Goal: Task Accomplishment & Management: Complete application form

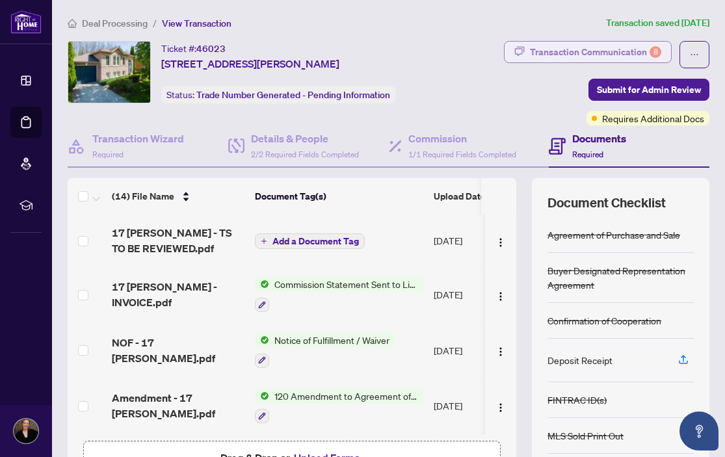
click at [598, 53] on div "Transaction Communication 8" at bounding box center [595, 52] width 131 height 21
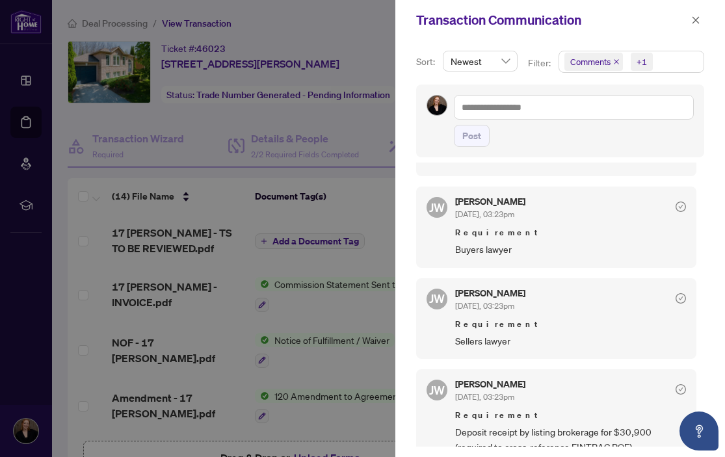
scroll to position [228, 0]
click at [498, 343] on span "Sellers lawyer" at bounding box center [570, 339] width 231 height 15
click at [369, 215] on div at bounding box center [362, 228] width 725 height 457
click at [701, 21] on button "button" at bounding box center [696, 20] width 17 height 16
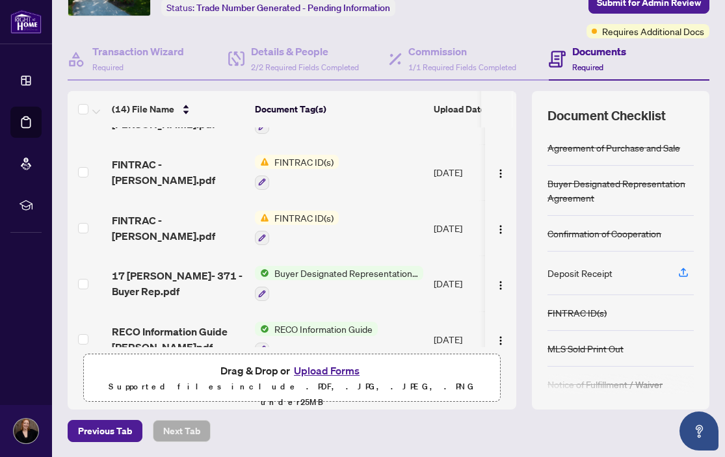
scroll to position [366, 0]
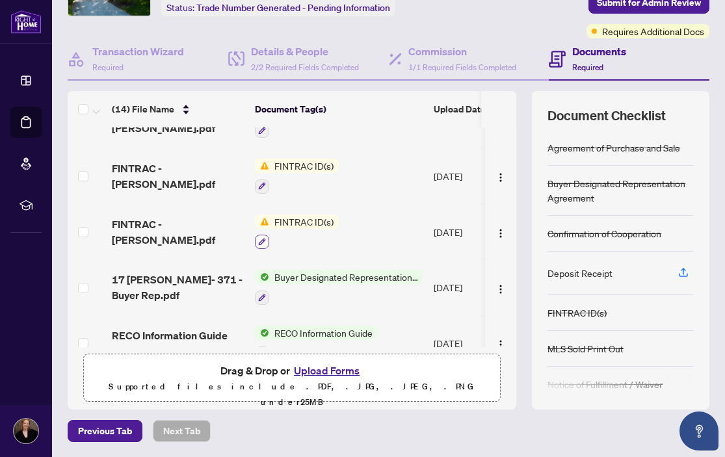
click at [260, 239] on icon "button" at bounding box center [262, 242] width 7 height 7
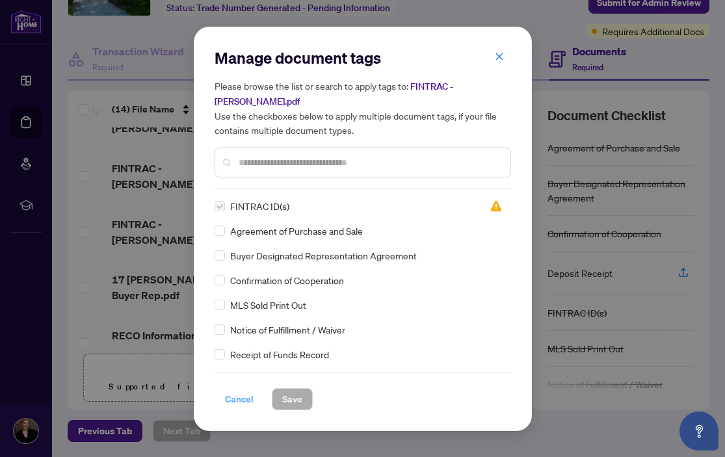
click at [241, 398] on span "Cancel" at bounding box center [239, 399] width 29 height 21
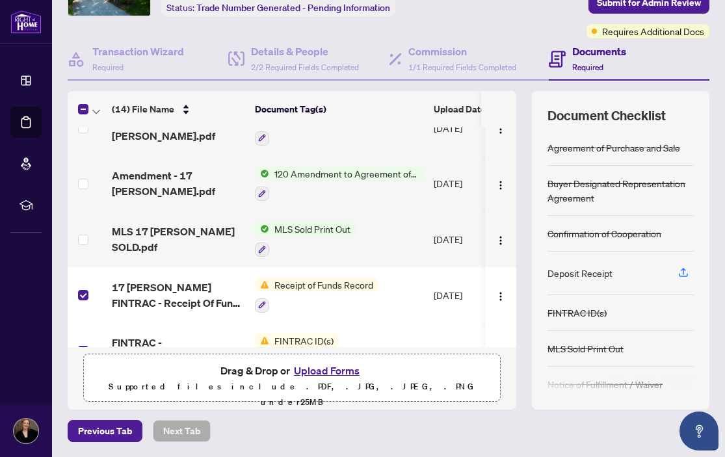
scroll to position [214, 0]
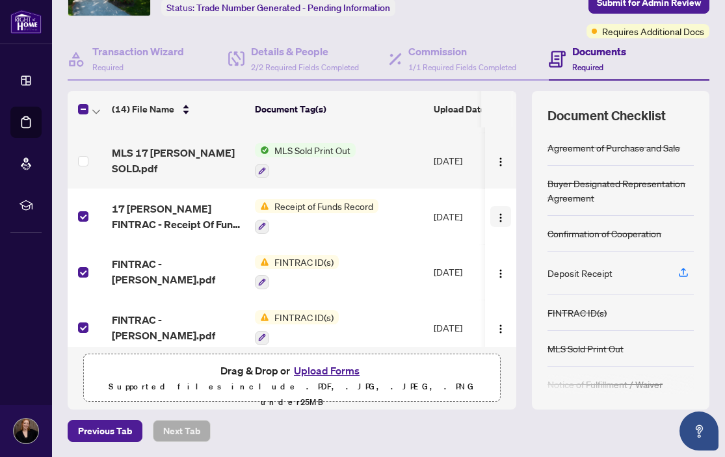
click at [500, 214] on img "button" at bounding box center [501, 218] width 10 height 10
click at [510, 433] on div "Previous Tab Next Tab" at bounding box center [389, 431] width 642 height 22
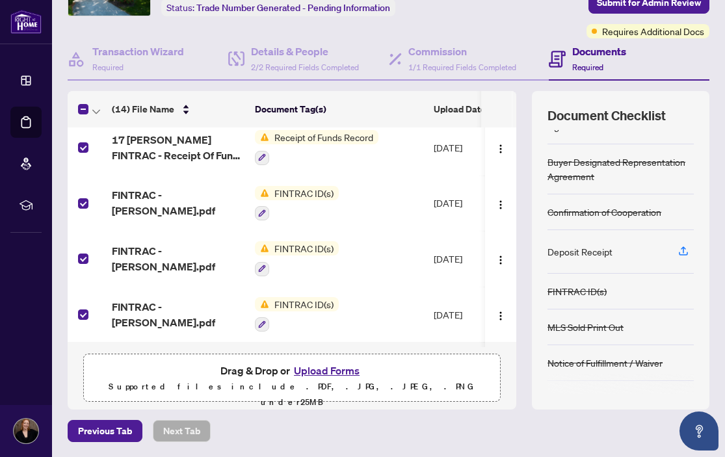
scroll to position [290, 0]
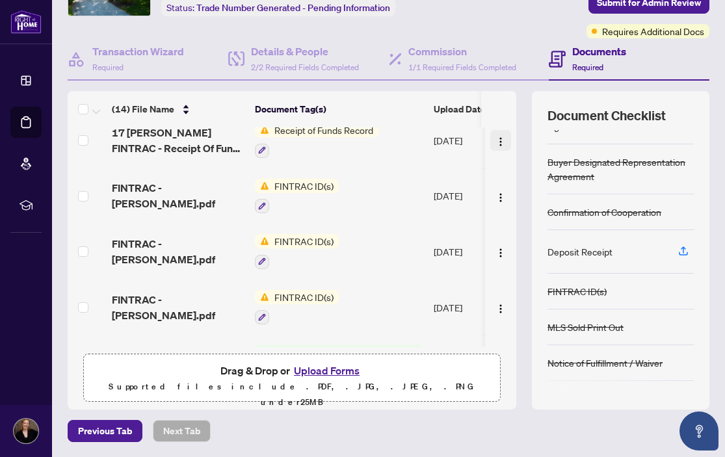
click at [498, 142] on img "button" at bounding box center [501, 142] width 10 height 10
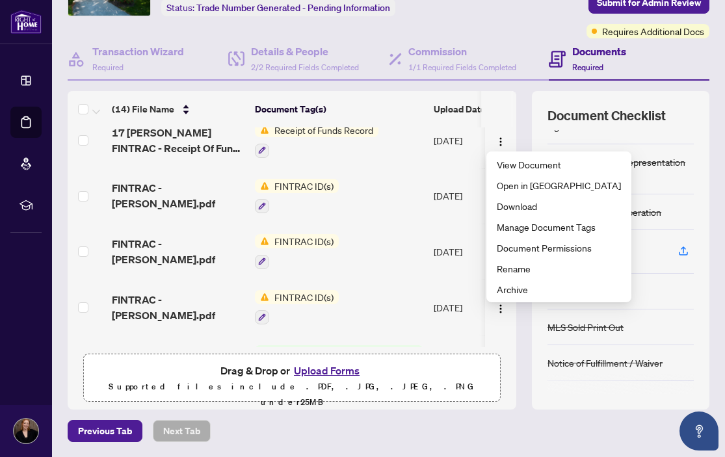
click at [532, 321] on div "Document Checklist Agreement of Purchase and Sale Buyer Designated Representati…" at bounding box center [621, 250] width 178 height 319
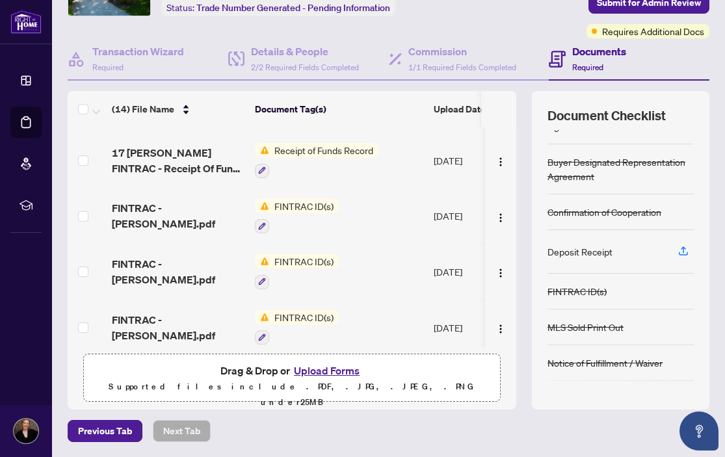
scroll to position [263, 0]
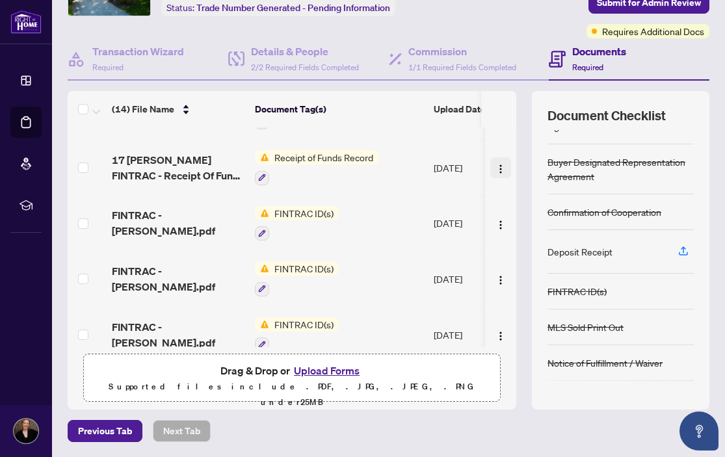
click at [502, 165] on img "button" at bounding box center [501, 169] width 10 height 10
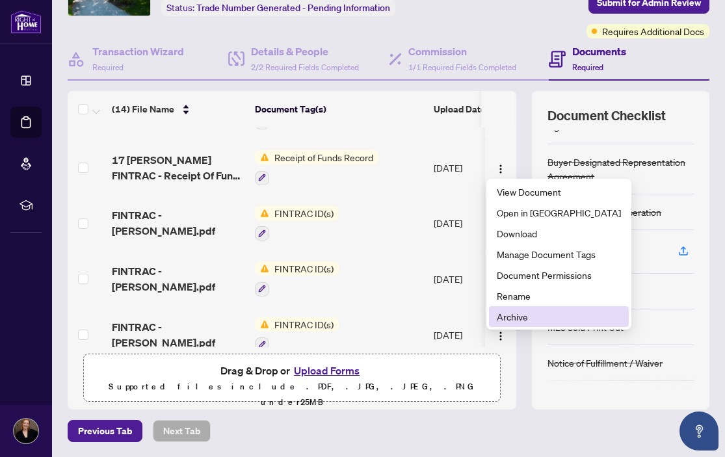
click at [506, 317] on span "Archive" at bounding box center [559, 317] width 124 height 14
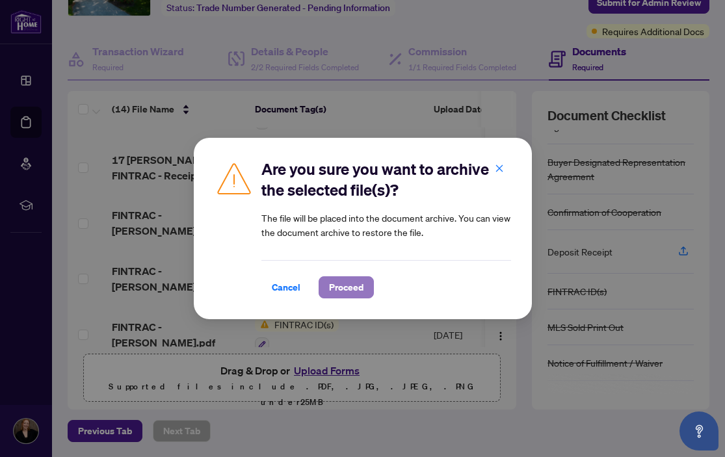
click at [349, 289] on span "Proceed" at bounding box center [346, 287] width 34 height 21
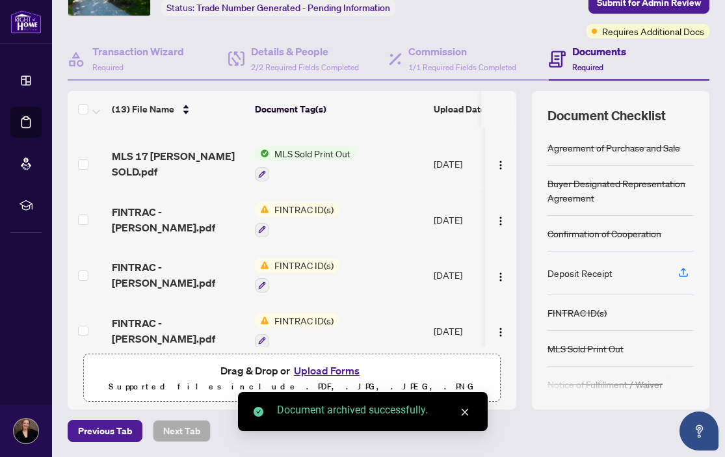
scroll to position [210, 0]
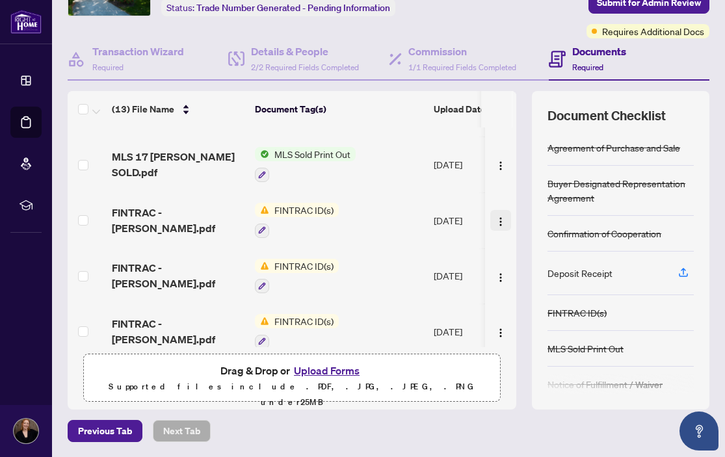
click at [497, 221] on img "button" at bounding box center [501, 222] width 10 height 10
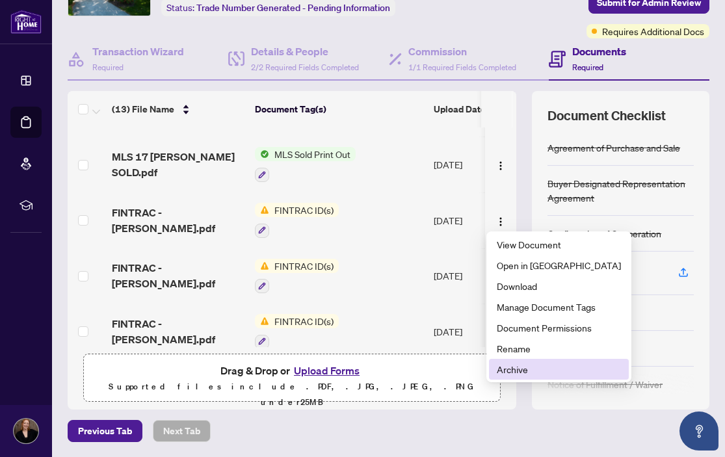
click at [513, 370] on span "Archive" at bounding box center [559, 369] width 124 height 14
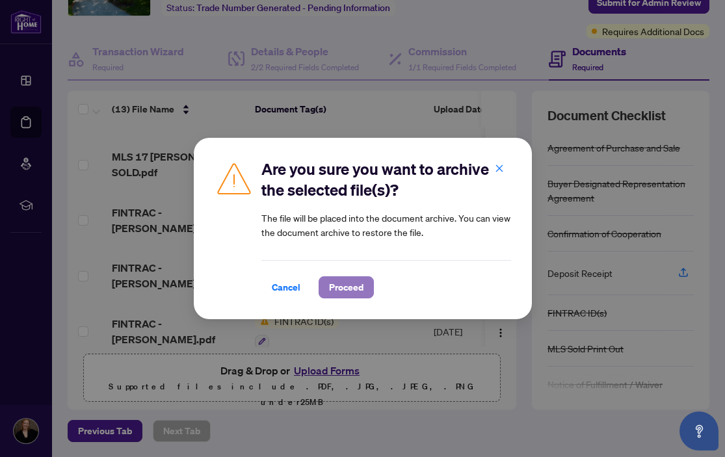
click at [345, 289] on span "Proceed" at bounding box center [346, 287] width 34 height 21
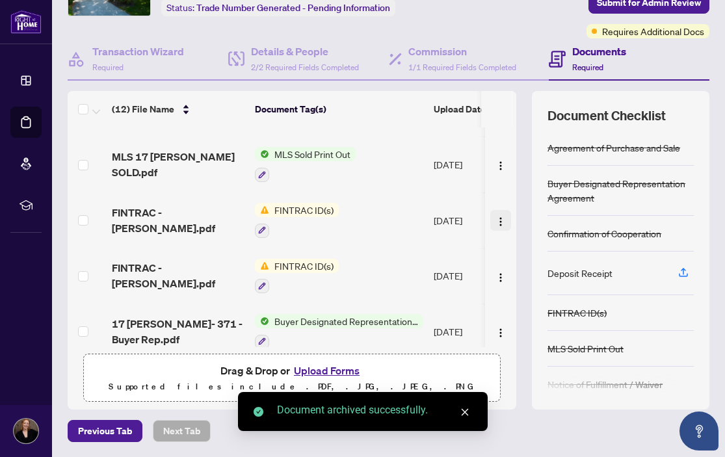
click at [498, 219] on img "button" at bounding box center [501, 222] width 10 height 10
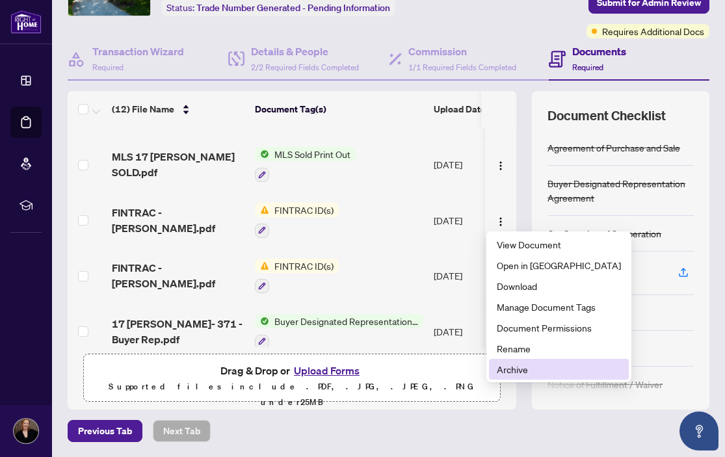
click at [513, 372] on span "Archive" at bounding box center [559, 369] width 124 height 14
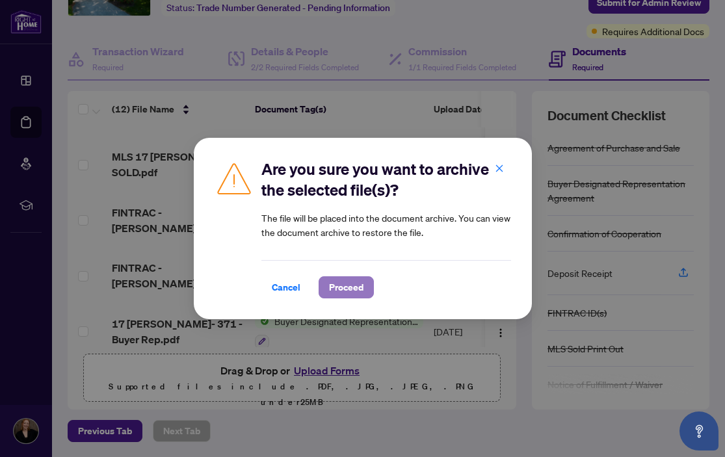
click at [340, 290] on span "Proceed" at bounding box center [346, 287] width 34 height 21
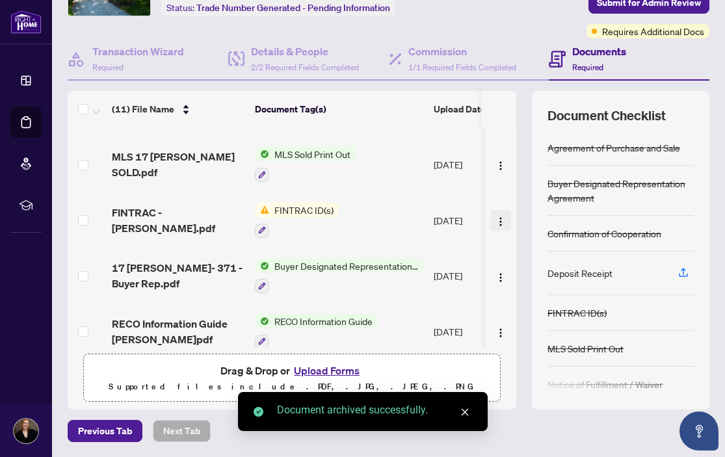
click at [498, 222] on img "button" at bounding box center [501, 222] width 10 height 10
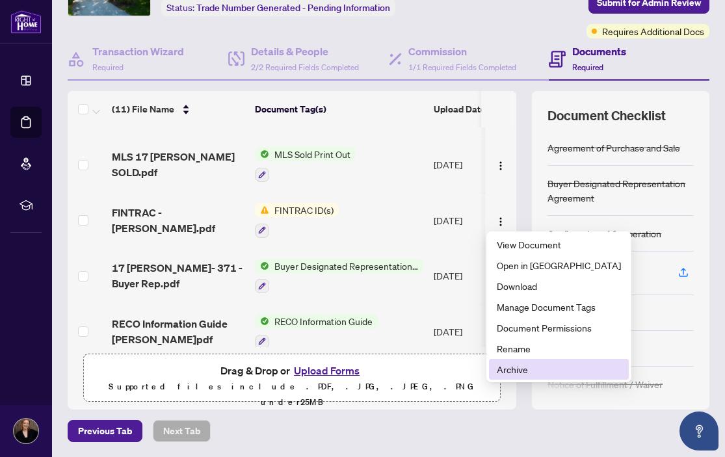
click at [513, 373] on span "Archive" at bounding box center [559, 369] width 124 height 14
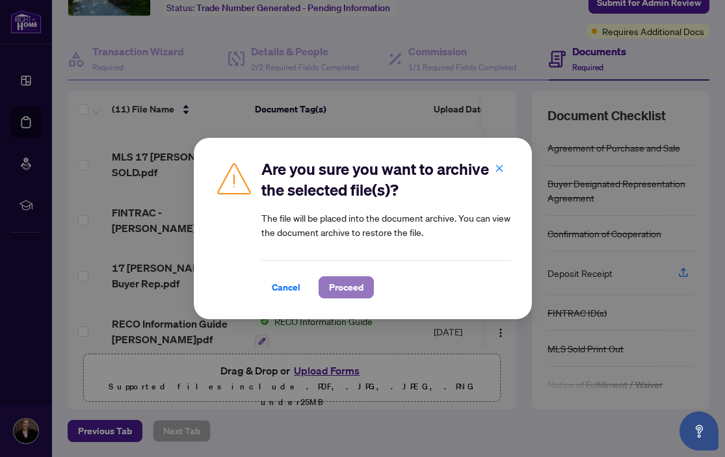
click at [342, 289] on span "Proceed" at bounding box center [346, 287] width 34 height 21
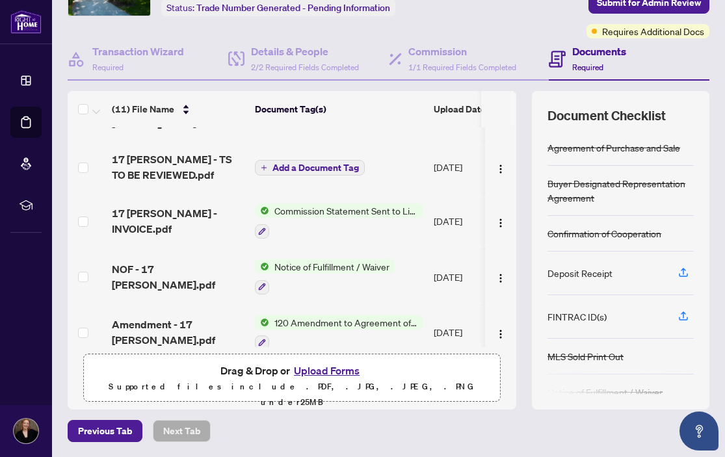
scroll to position [0, 0]
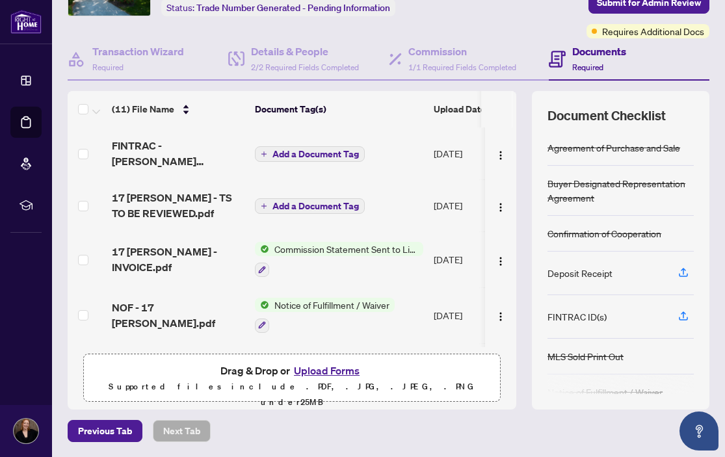
click at [339, 153] on span "Add a Document Tag" at bounding box center [316, 154] width 87 height 9
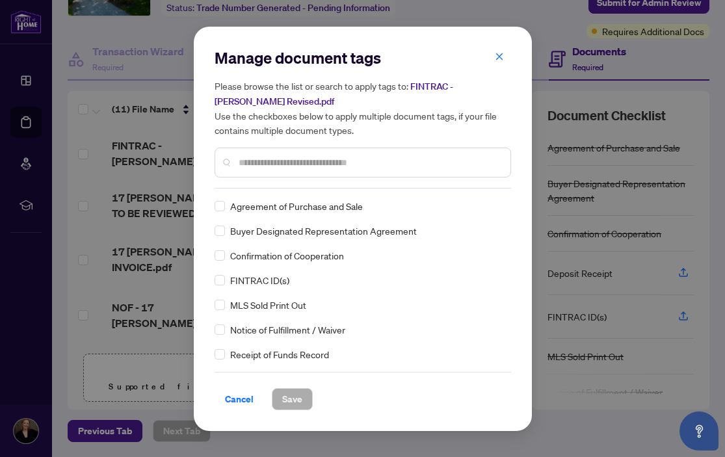
click at [317, 165] on input "text" at bounding box center [369, 162] width 261 height 14
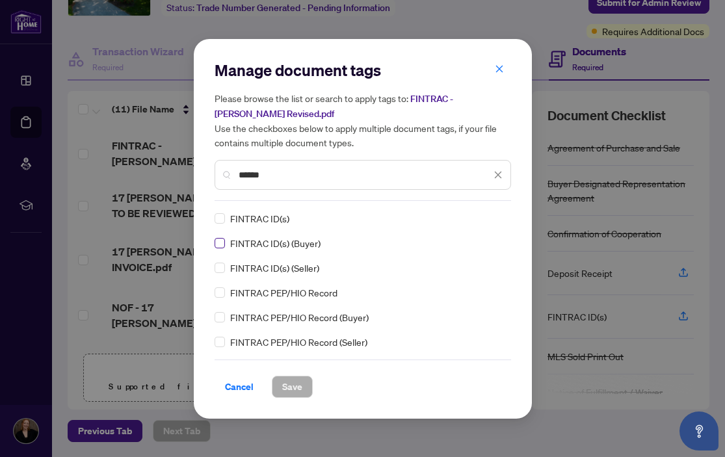
type input "******"
click at [294, 388] on span "Save" at bounding box center [292, 387] width 20 height 21
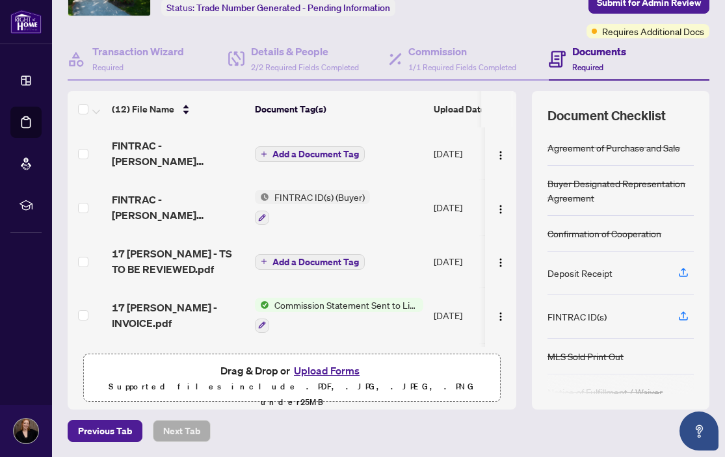
click at [289, 154] on span "Add a Document Tag" at bounding box center [316, 154] width 87 height 9
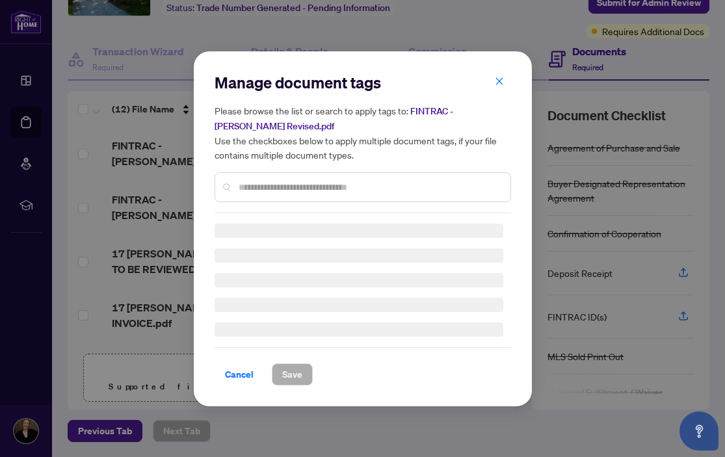
click at [294, 187] on div "Manage document tags Please browse the list or search to apply tags to: FINTRAC…" at bounding box center [363, 142] width 297 height 141
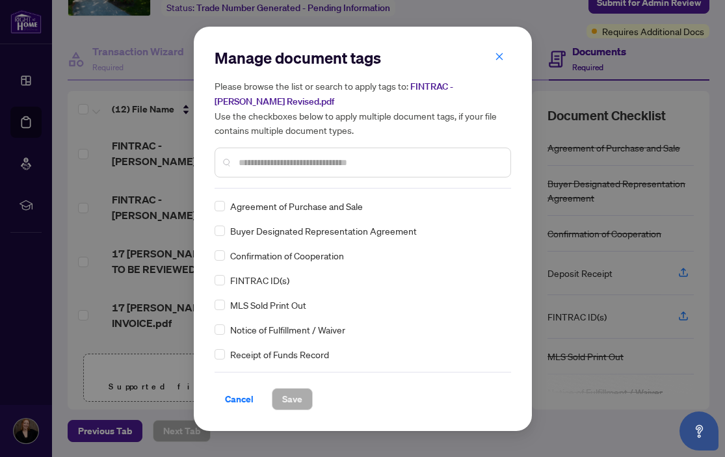
click at [290, 164] on input "text" at bounding box center [369, 162] width 261 height 14
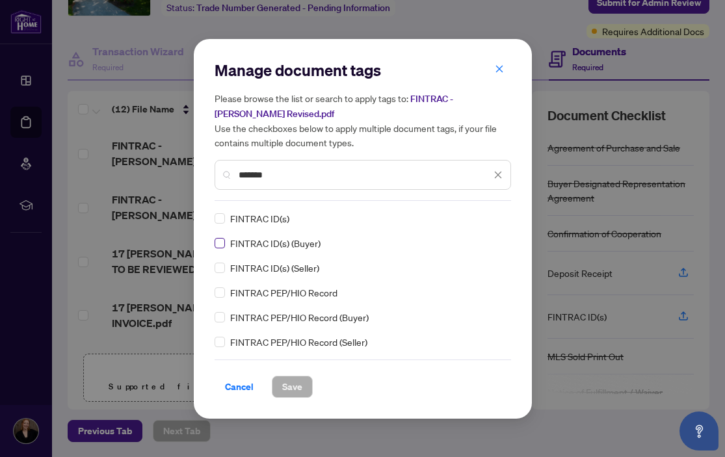
type input "*******"
click at [286, 388] on span "Save" at bounding box center [292, 387] width 20 height 21
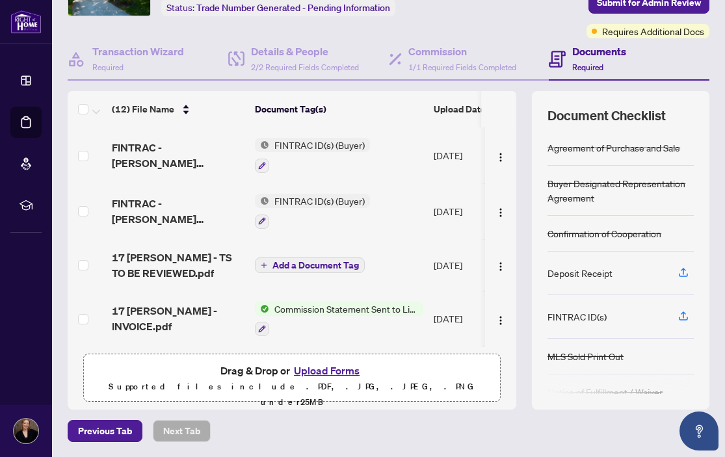
scroll to position [8, 0]
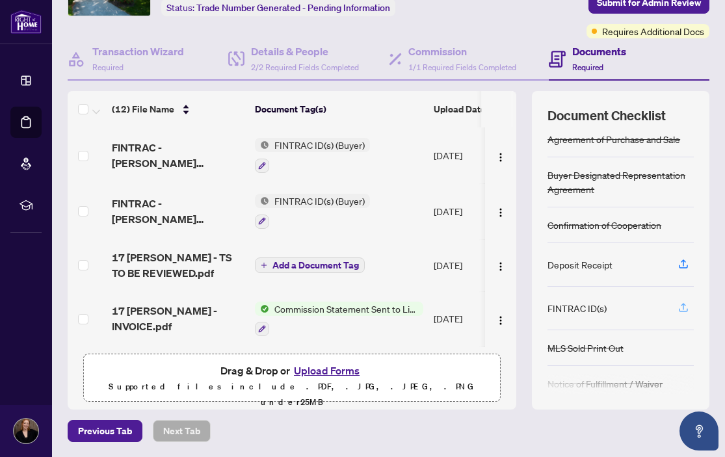
click at [683, 306] on icon "button" at bounding box center [684, 308] width 12 height 12
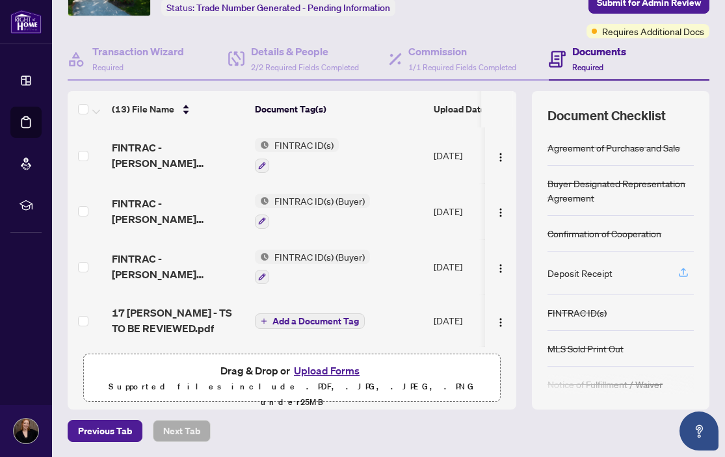
click at [684, 273] on icon "button" at bounding box center [683, 271] width 5 height 7
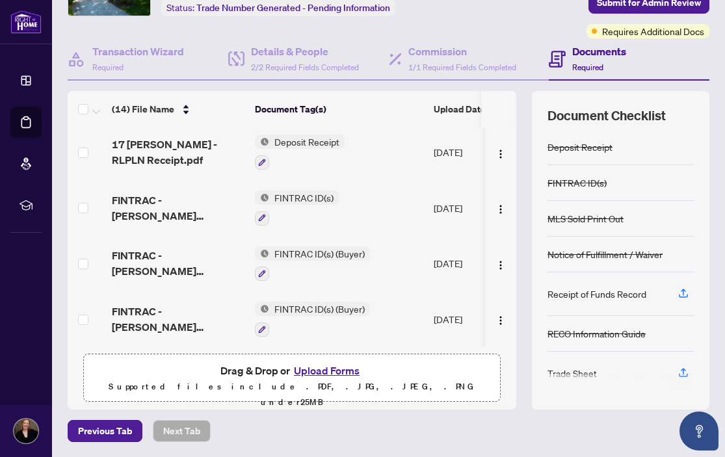
scroll to position [127, 0]
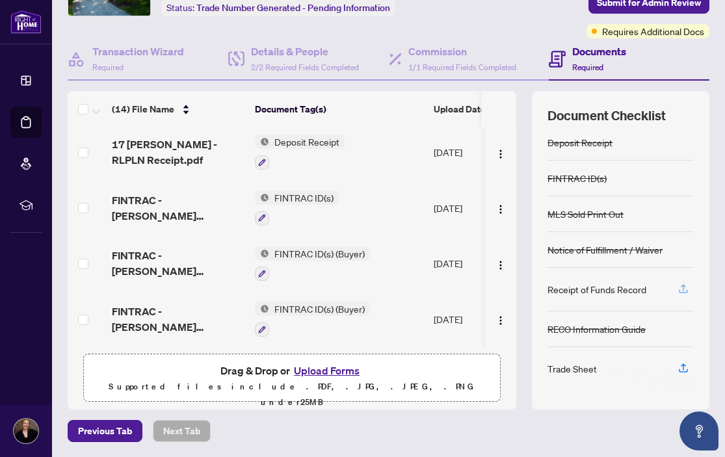
click at [681, 289] on icon "button" at bounding box center [684, 289] width 12 height 12
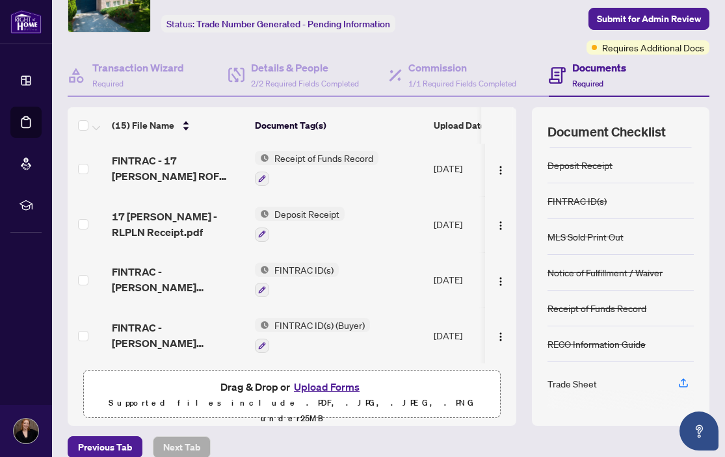
scroll to position [87, 0]
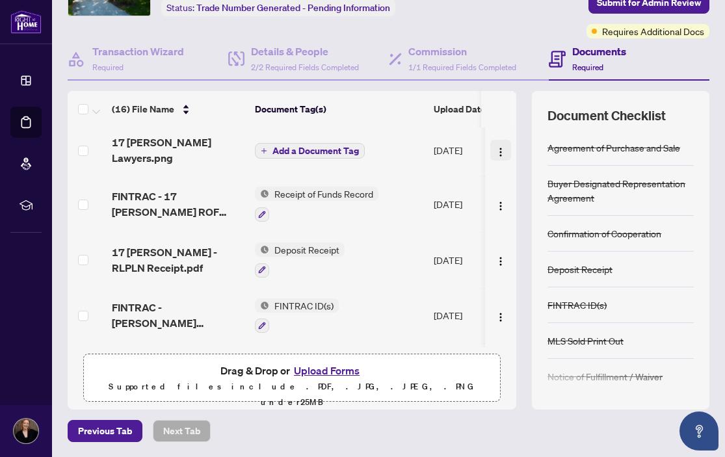
click at [496, 149] on img "button" at bounding box center [501, 152] width 10 height 10
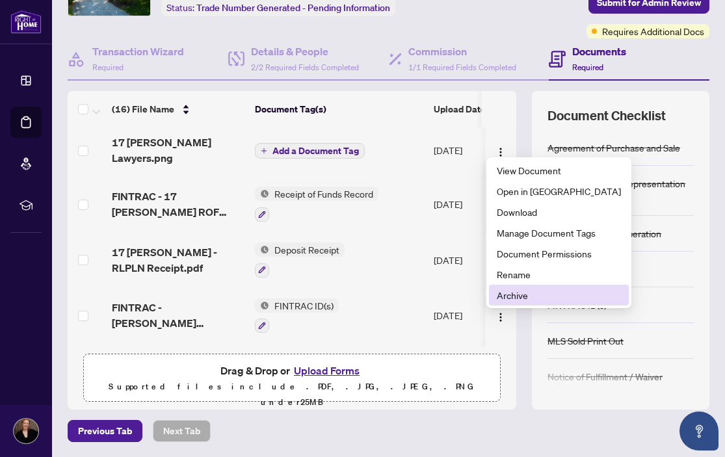
click at [520, 295] on span "Archive" at bounding box center [559, 295] width 124 height 14
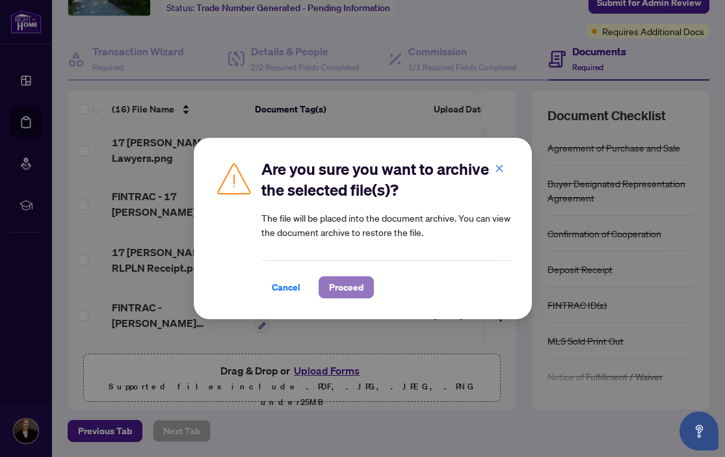
click at [342, 291] on span "Proceed" at bounding box center [346, 287] width 34 height 21
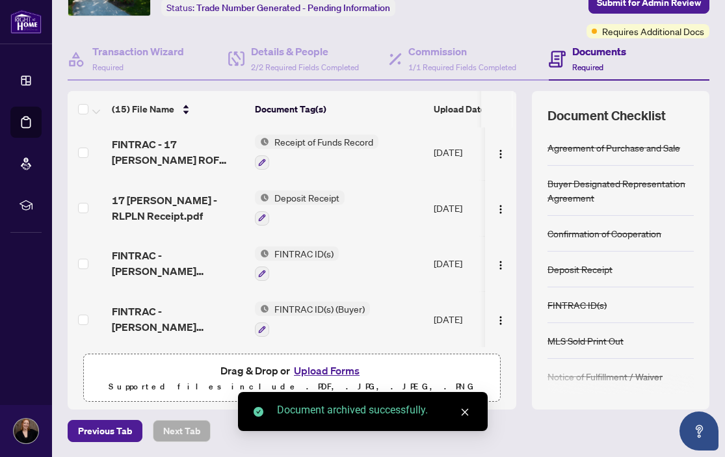
scroll to position [0, 20]
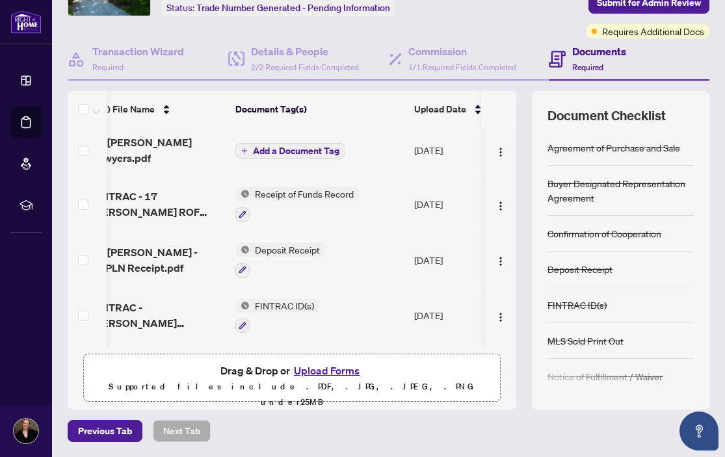
click at [287, 146] on span "Add a Document Tag" at bounding box center [296, 150] width 87 height 9
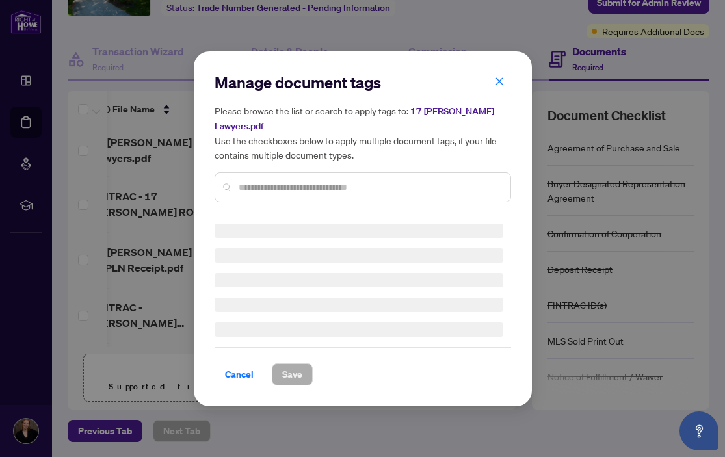
click at [288, 183] on div "Manage document tags Please browse the list or search to apply tags to: 17 [PER…" at bounding box center [363, 229] width 297 height 314
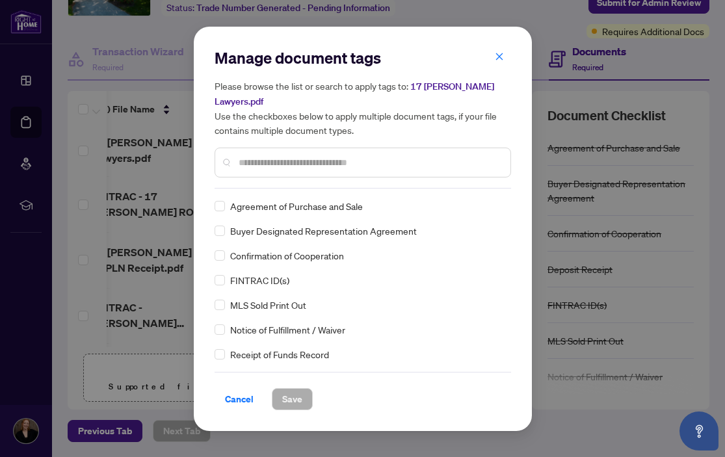
click at [282, 134] on div "Please browse the list or search to apply tags to: 17 [PERSON_NAME] Lawyers.pdf…" at bounding box center [363, 128] width 297 height 99
click at [284, 155] on input "text" at bounding box center [369, 162] width 261 height 14
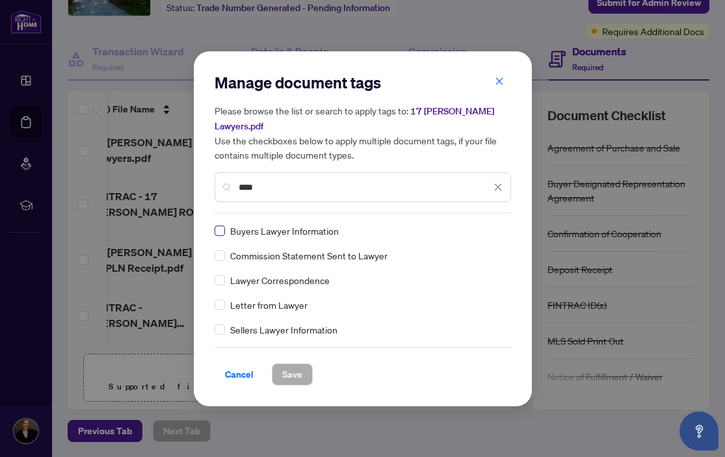
type input "****"
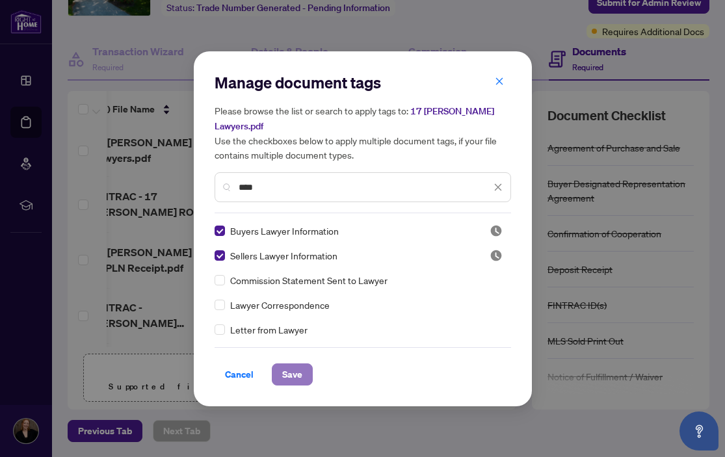
click at [289, 369] on span "Save" at bounding box center [292, 374] width 20 height 21
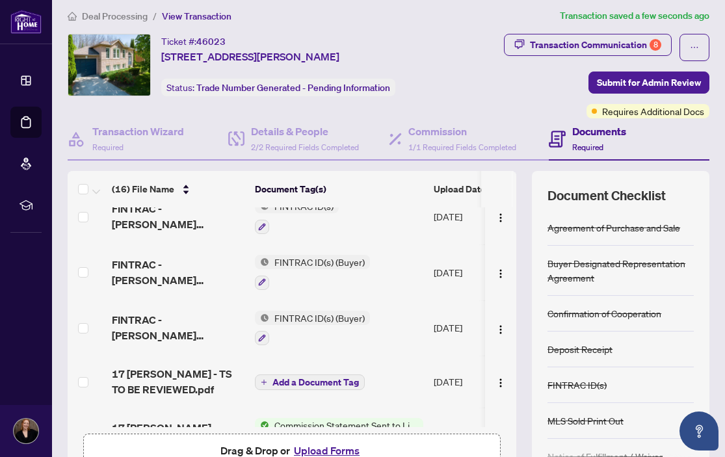
scroll to position [8, 0]
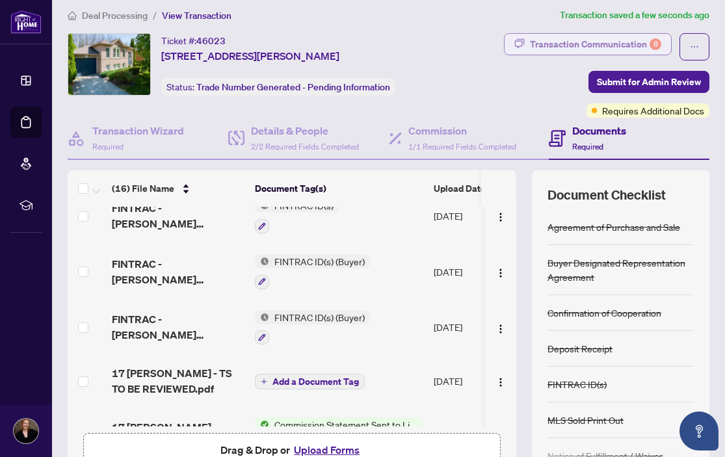
click at [580, 47] on div "Transaction Communication 8" at bounding box center [595, 44] width 131 height 21
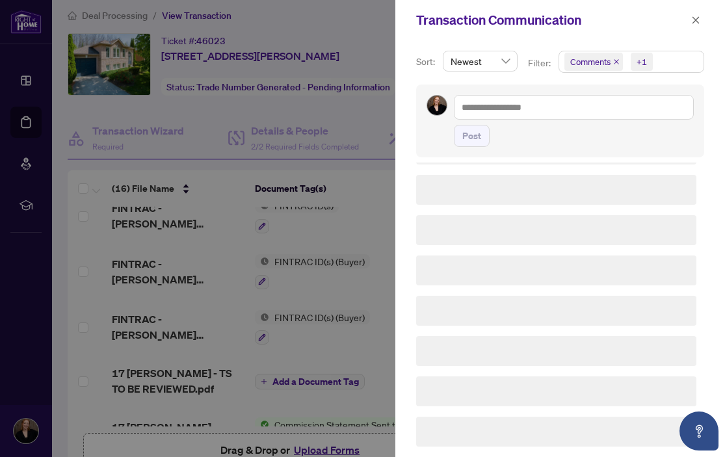
scroll to position [0, 0]
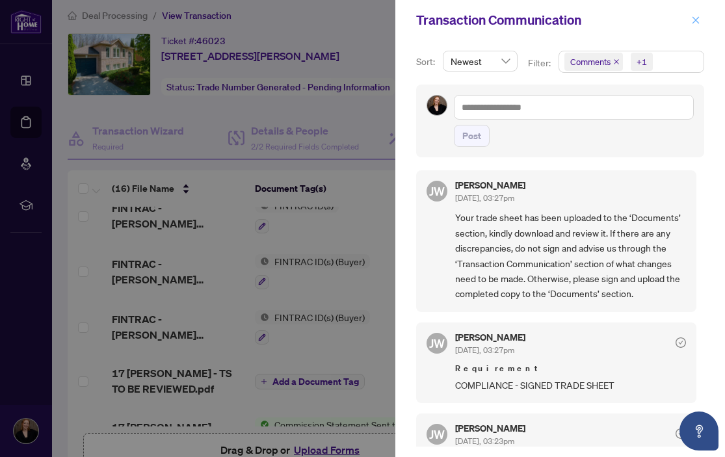
click at [695, 18] on icon "close" at bounding box center [695, 20] width 9 height 9
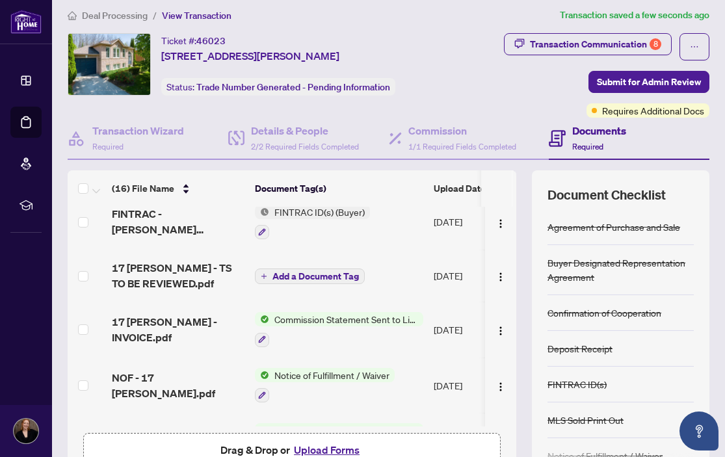
scroll to position [282, 0]
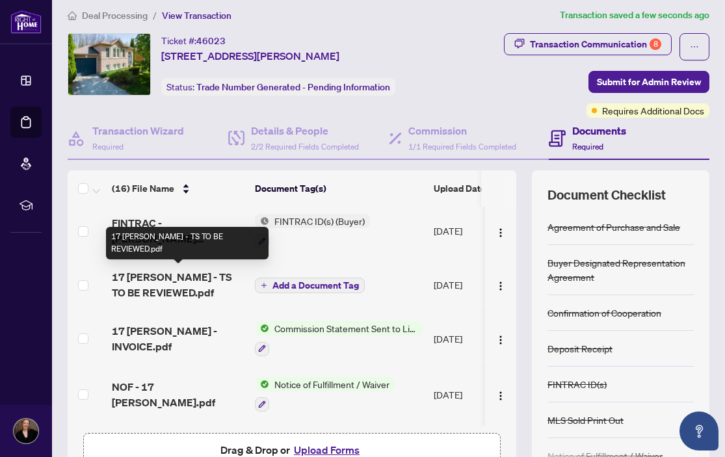
click at [161, 286] on span "17 [PERSON_NAME] - TS TO BE REVIEWED.pdf" at bounding box center [178, 284] width 133 height 31
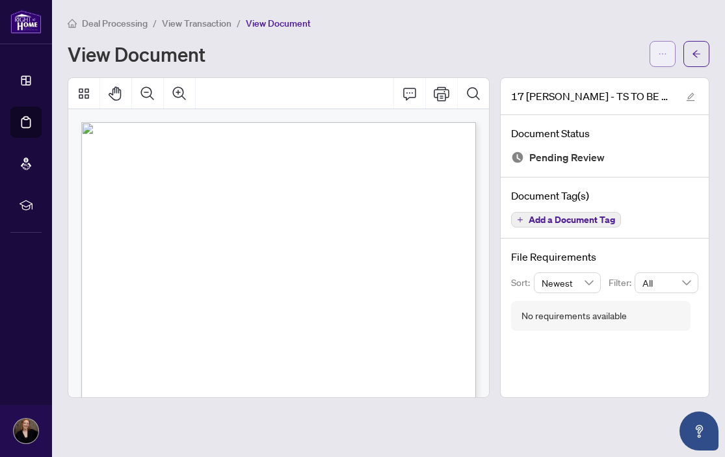
click at [665, 54] on icon "ellipsis" at bounding box center [663, 53] width 7 height 1
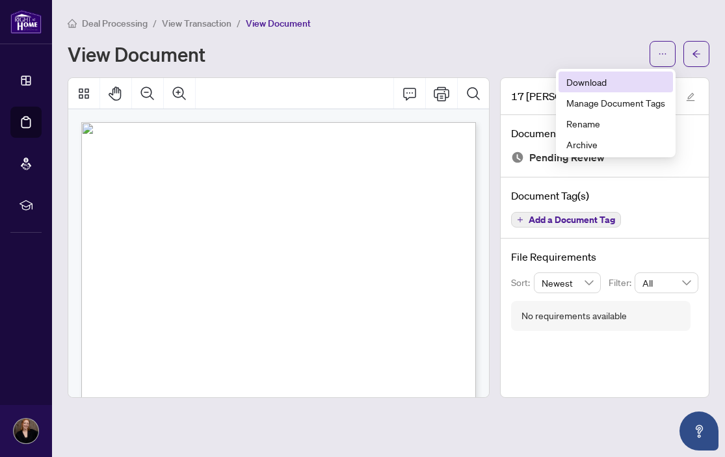
click at [627, 81] on span "Download" at bounding box center [616, 82] width 99 height 14
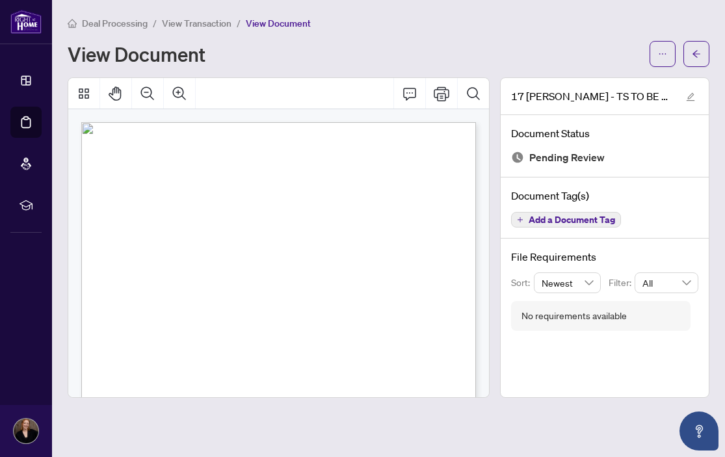
click at [362, 60] on div "View Document" at bounding box center [355, 54] width 574 height 21
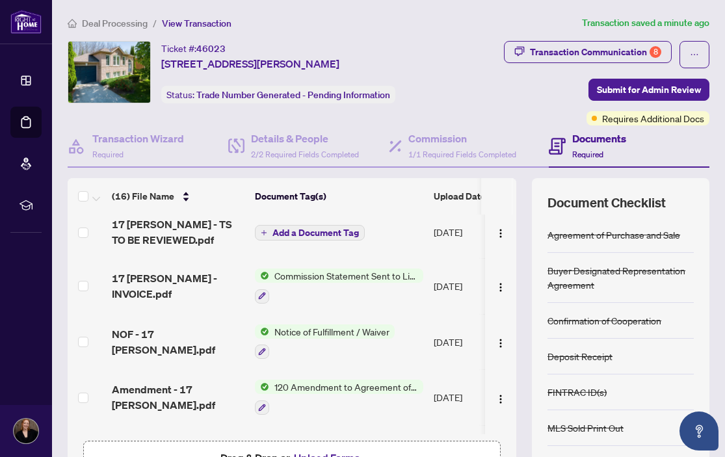
scroll to position [346, 0]
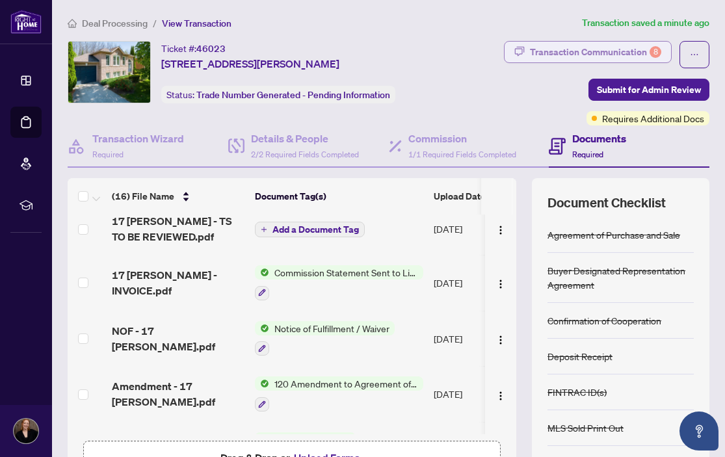
click at [612, 53] on div "Transaction Communication 8" at bounding box center [595, 52] width 131 height 21
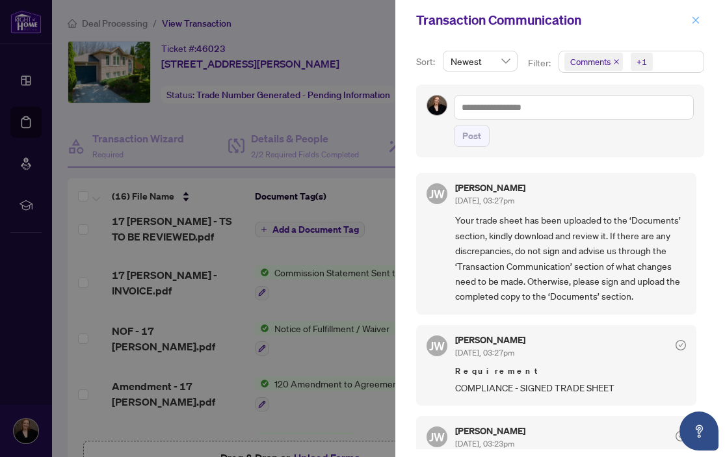
click at [697, 21] on icon "close" at bounding box center [696, 19] width 7 height 7
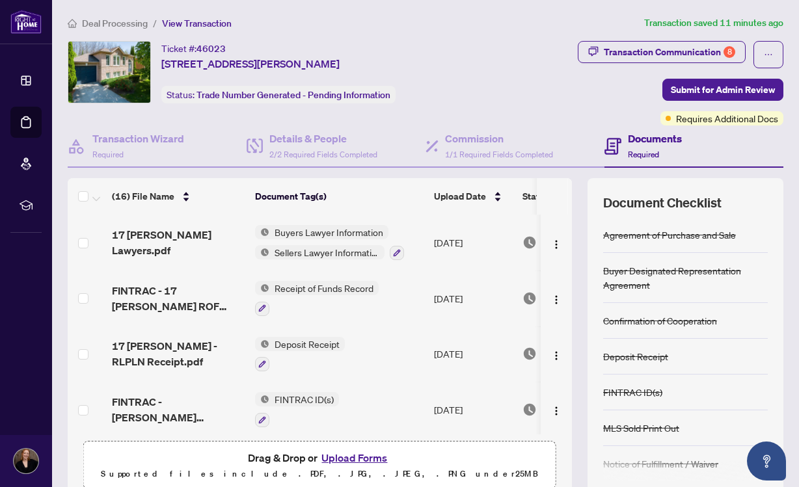
click at [483, 94] on div "Ticket #: 46023 17 Telfer Rd, Collingwood, Ontario L9Y 5H5, Canada Status: Trad…" at bounding box center [276, 72] width 416 height 62
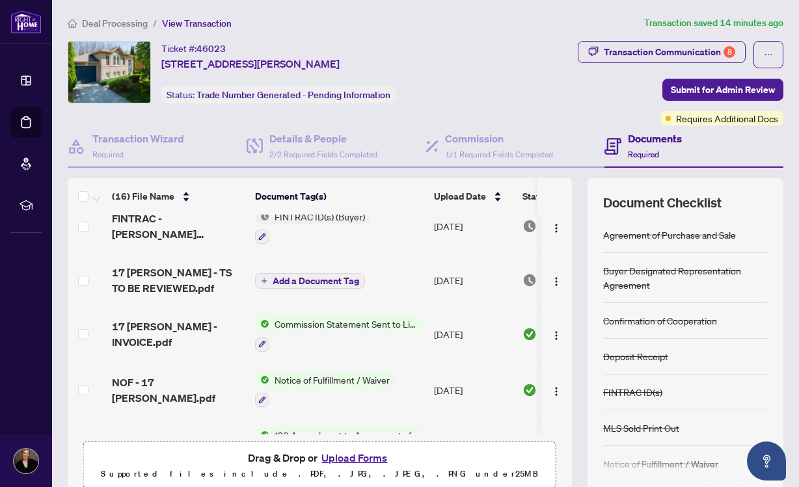
scroll to position [295, 0]
click at [332, 322] on span "Commission Statement Sent to Listing Brokerage" at bounding box center [346, 323] width 154 height 14
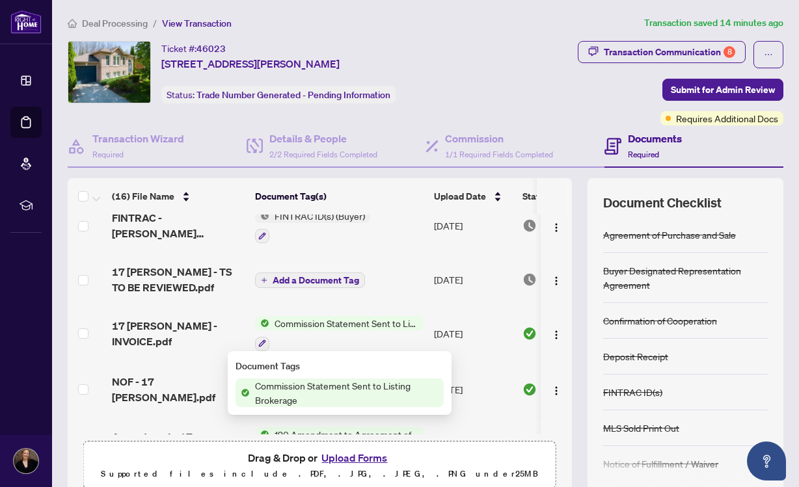
click at [323, 342] on div at bounding box center [339, 344] width 168 height 16
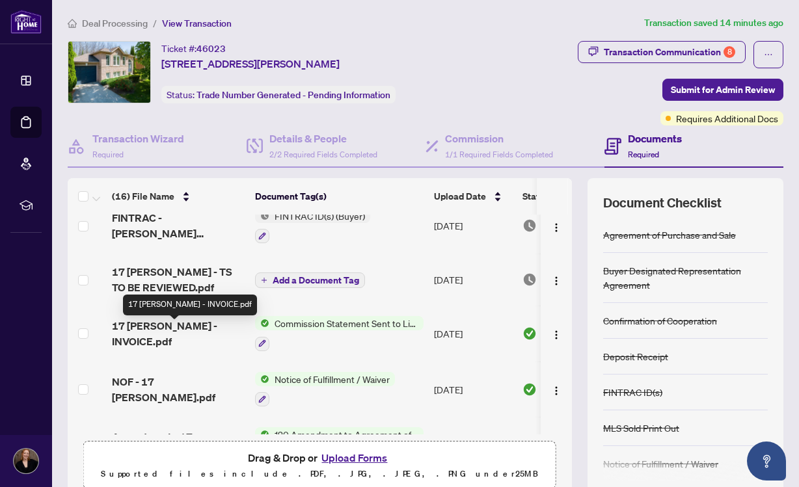
click at [182, 330] on span "17 [PERSON_NAME] - INVOICE.pdf" at bounding box center [178, 333] width 133 height 31
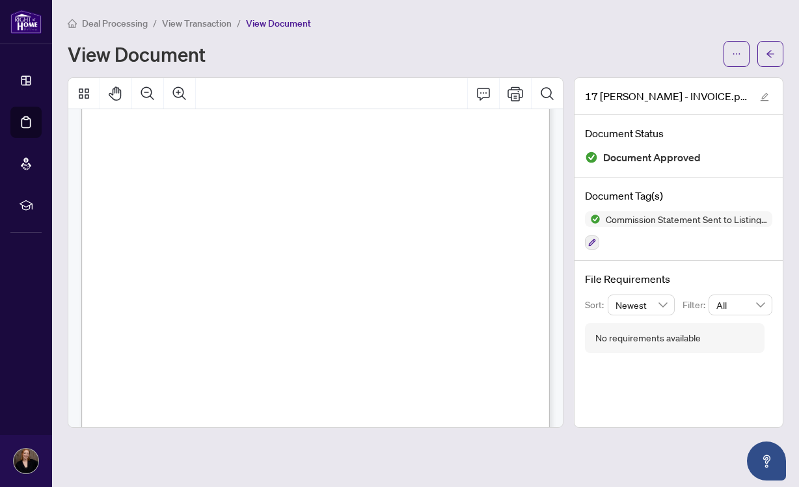
scroll to position [55, 0]
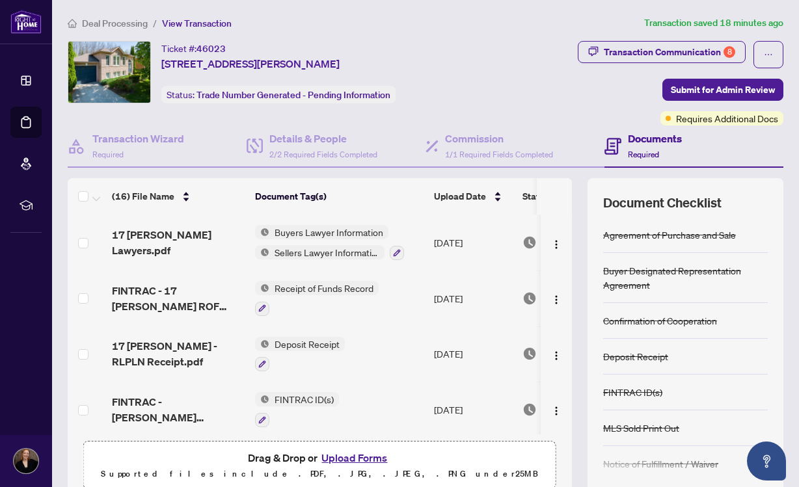
scroll to position [57, 0]
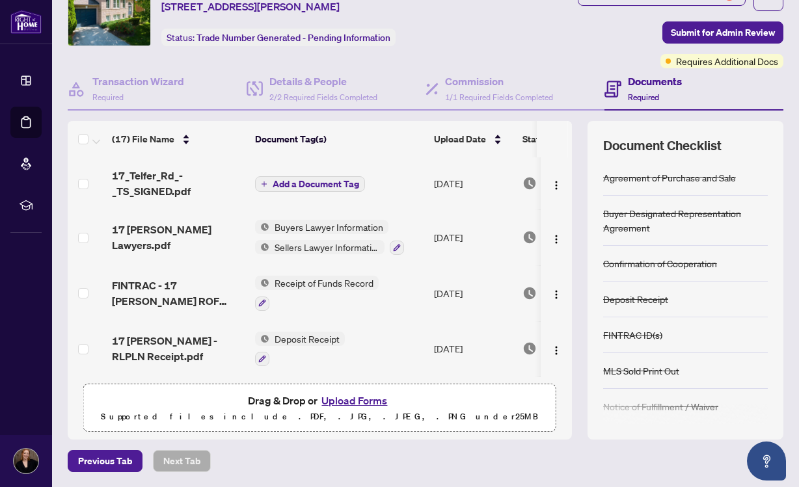
click at [339, 187] on span "Add a Document Tag" at bounding box center [316, 184] width 87 height 9
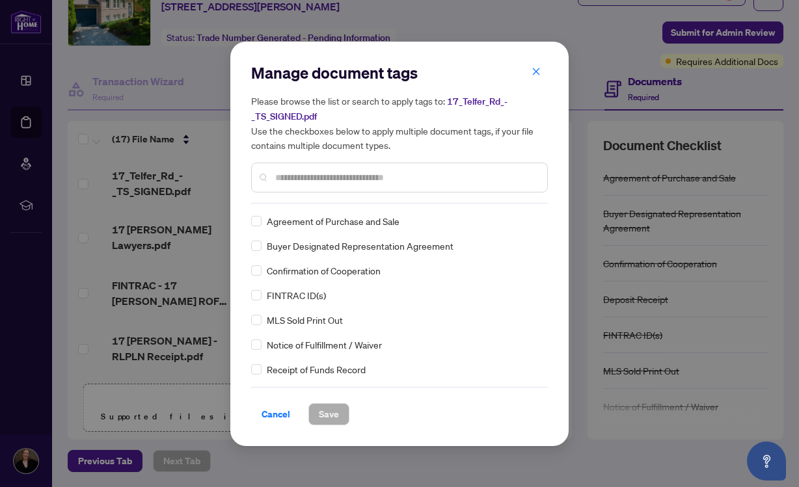
click at [334, 176] on input "text" at bounding box center [405, 177] width 261 height 14
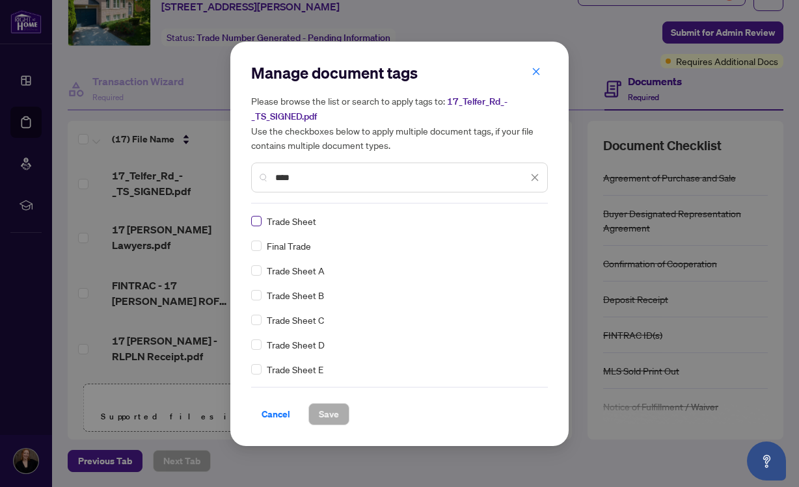
type input "****"
click at [336, 414] on span "Save" at bounding box center [329, 414] width 20 height 21
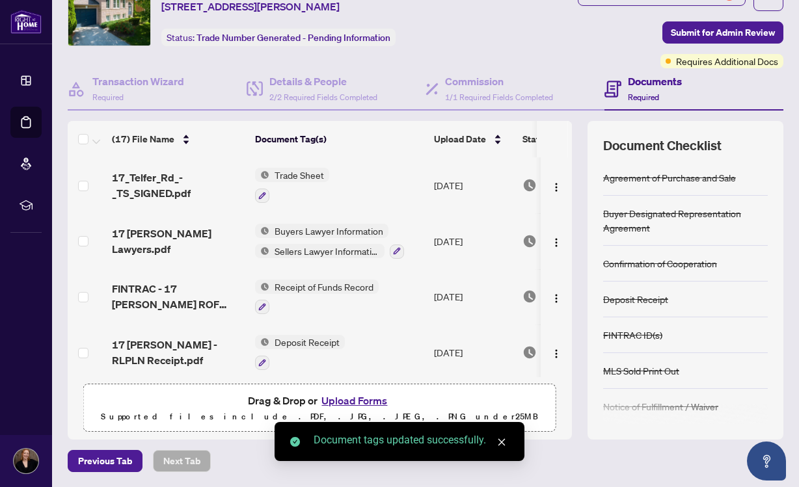
scroll to position [0, 0]
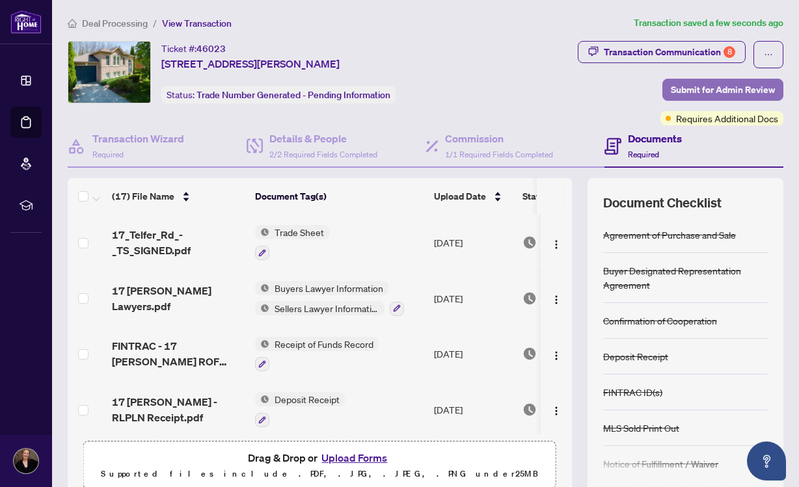
click at [710, 90] on span "Submit for Admin Review" at bounding box center [723, 89] width 104 height 21
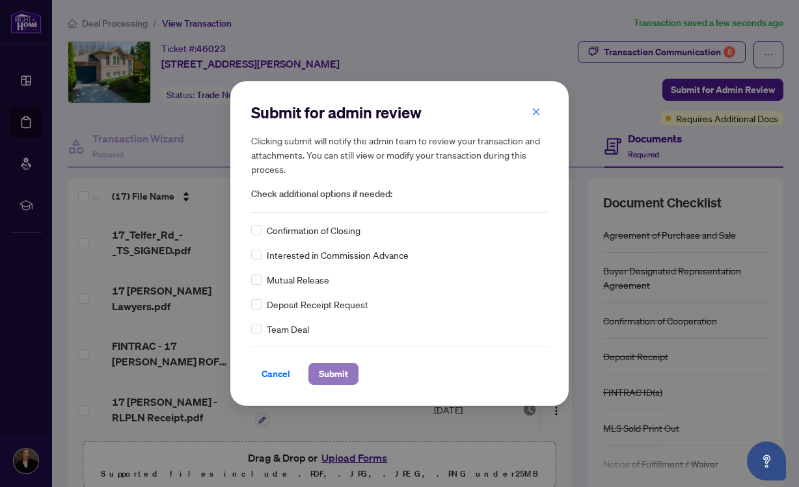
click at [342, 375] on span "Submit" at bounding box center [333, 374] width 29 height 21
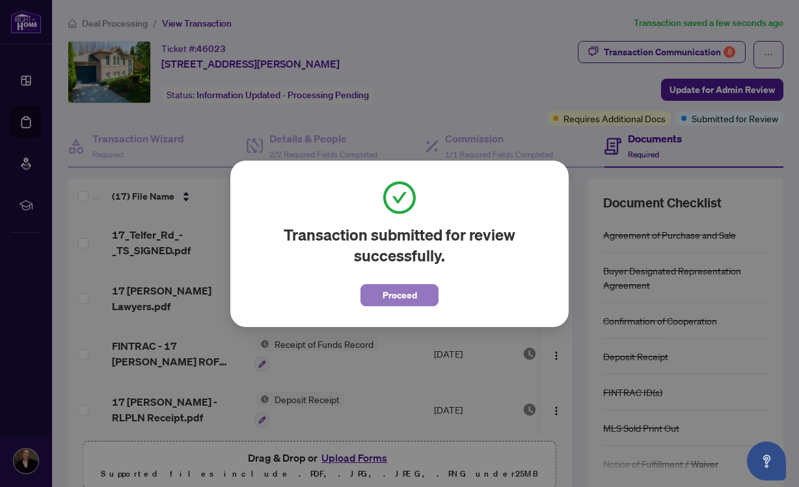
click at [393, 297] on span "Proceed" at bounding box center [399, 295] width 34 height 21
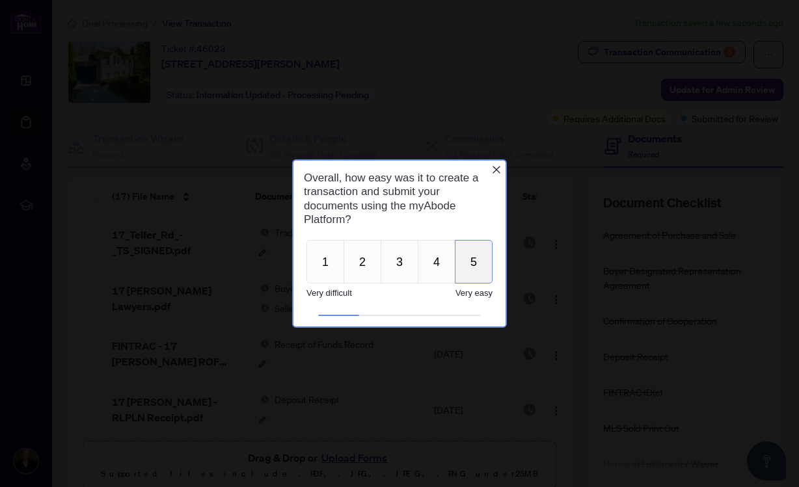
click at [475, 261] on button "5" at bounding box center [474, 262] width 38 height 44
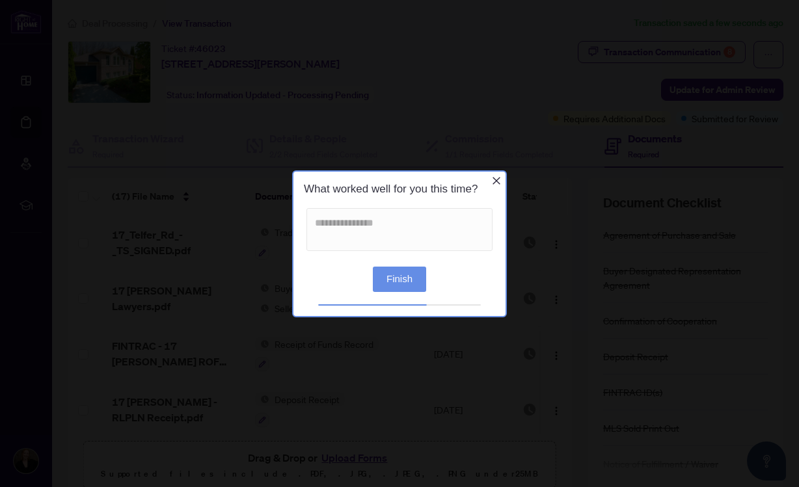
click at [409, 278] on button "Finish" at bounding box center [399, 278] width 53 height 25
